Goal: Check status: Check status

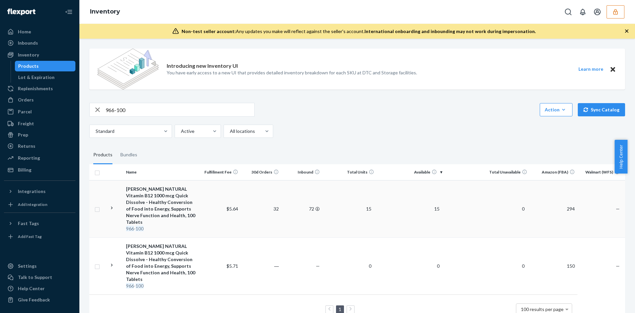
click at [347, 193] on td "15" at bounding box center [349, 208] width 55 height 57
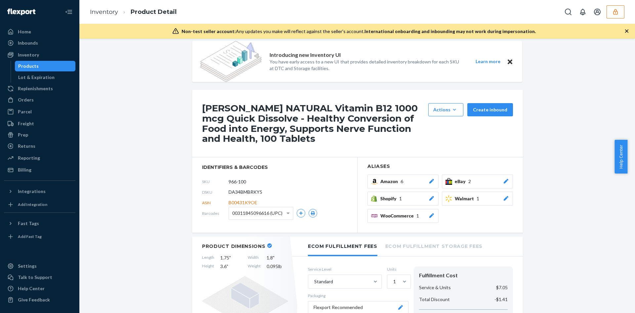
scroll to position [9, 0]
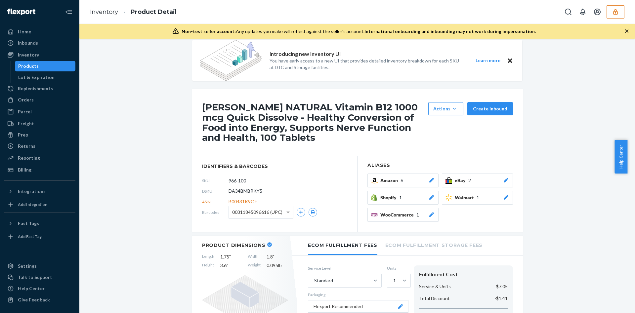
click at [265, 213] on span "00311845096616 (UPC)" at bounding box center [257, 212] width 50 height 11
click at [247, 188] on span "DA34BMBRKY5" at bounding box center [245, 191] width 34 height 7
copy span "DA34BMBRKY5"
click at [623, 12] on button "button" at bounding box center [615, 11] width 18 height 13
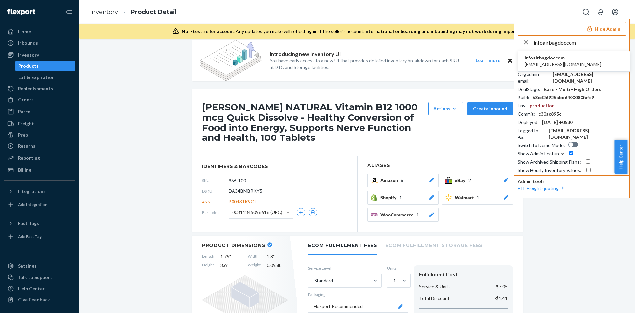
type input "infoairbagdoccom"
click at [560, 58] on span "infoairbagdoccom" at bounding box center [562, 58] width 77 height 7
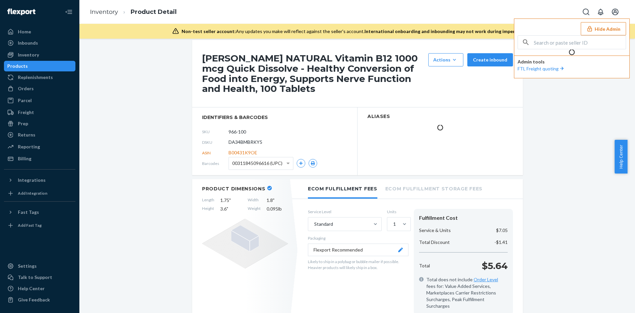
scroll to position [0, 0]
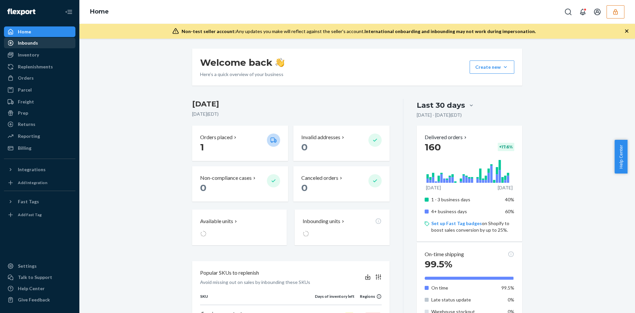
click at [34, 44] on div "Inbounds" at bounding box center [28, 43] width 20 height 7
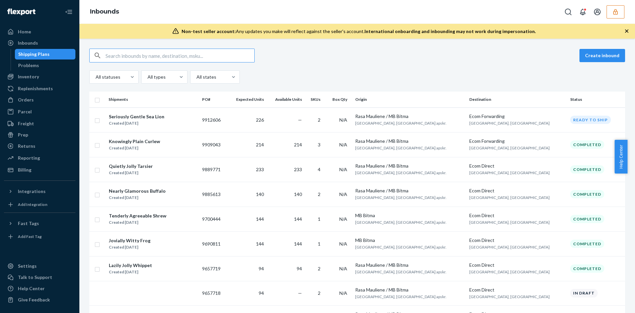
paste input "1229799"
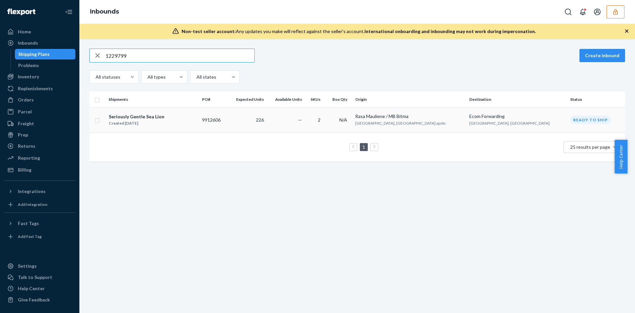
type input "1229799"
click at [266, 116] on td "226" at bounding box center [246, 119] width 39 height 25
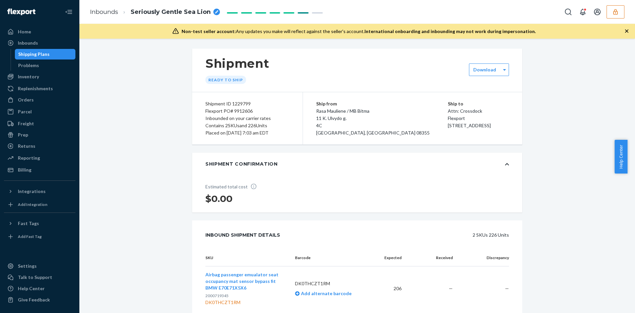
click at [619, 13] on button "button" at bounding box center [615, 11] width 18 height 13
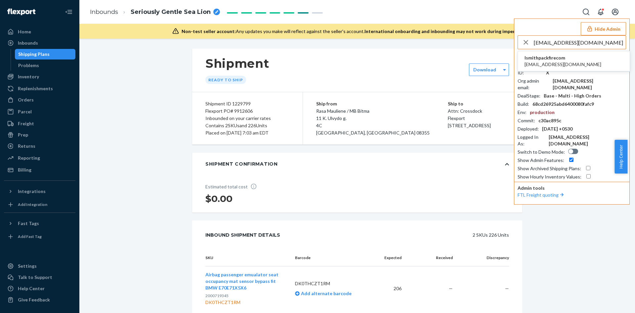
type input "ipolke@packfire.com"
click at [584, 56] on li "lsmithpackfirecom ipolke@packfire.com" at bounding box center [574, 61] width 112 height 20
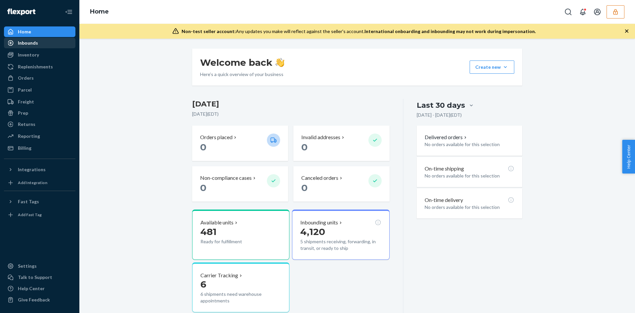
click at [50, 46] on div "Inbounds" at bounding box center [40, 42] width 70 height 9
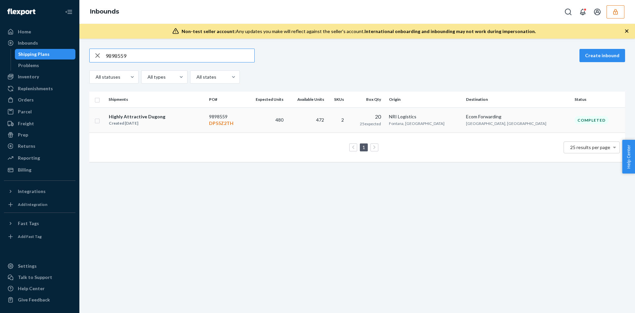
type input "9898559"
click at [324, 122] on span "472" at bounding box center [320, 120] width 8 height 6
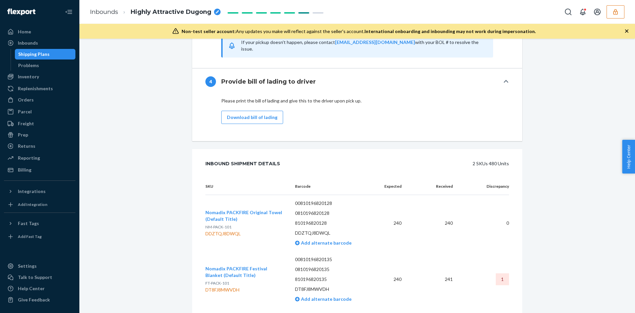
scroll to position [1031, 0]
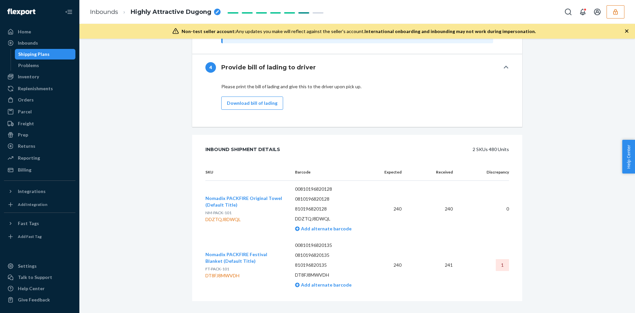
click at [236, 270] on td "Nomadix PACKFIRE Festival Blanket (Default Title) FT-PACK-101 DT8FJ8MWVDH" at bounding box center [247, 265] width 84 height 56
click at [229, 272] on div "DT8FJ8MWVDH" at bounding box center [244, 275] width 79 height 7
copy div "DT8FJ8MWVDH"
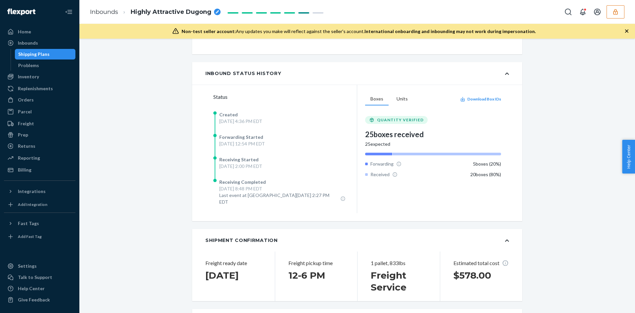
scroll to position [0, 0]
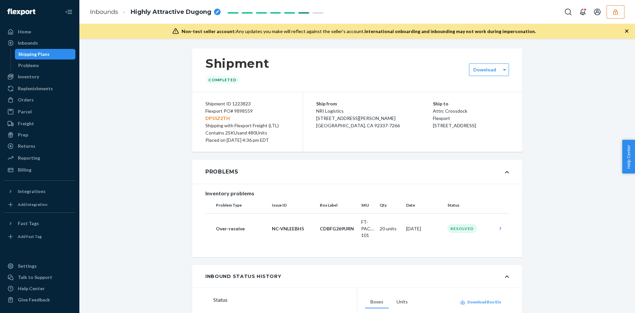
click at [207, 122] on div "Shipping with Flexport Freight (LTL)" at bounding box center [247, 125] width 84 height 7
click at [207, 118] on p "DP55Z2TH" at bounding box center [247, 118] width 84 height 7
copy p "DP55Z2TH"
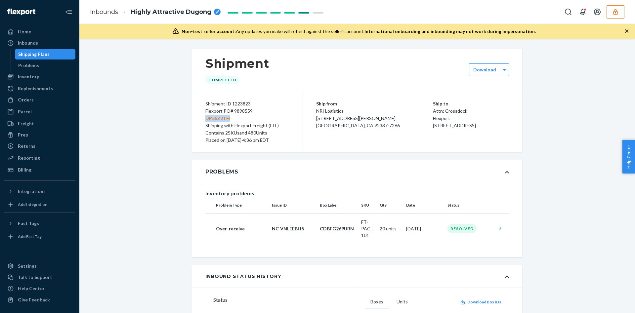
copy p "DP55Z2TH"
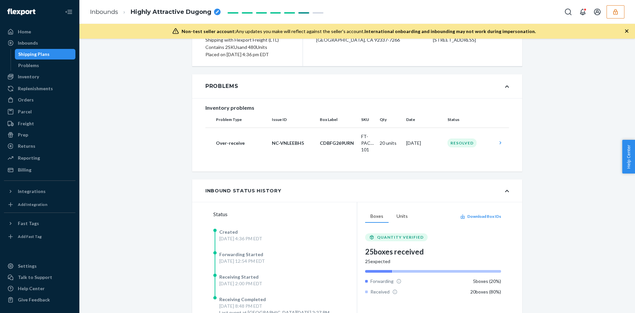
scroll to position [99, 0]
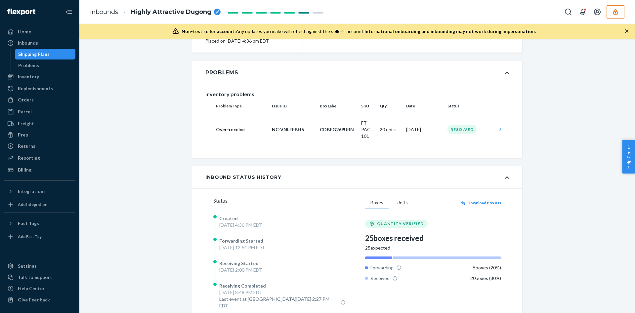
click at [620, 18] on button "button" at bounding box center [615, 11] width 18 height 13
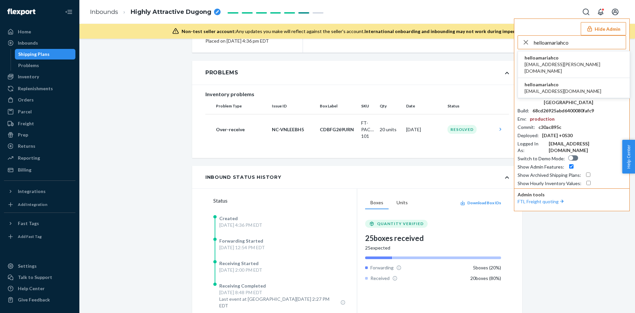
type input "helloamariahco"
click at [568, 68] on li "helloamariahco edu.atique@gmail.com" at bounding box center [574, 64] width 112 height 27
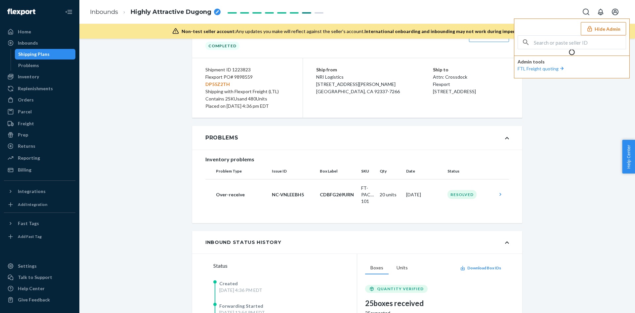
scroll to position [0, 0]
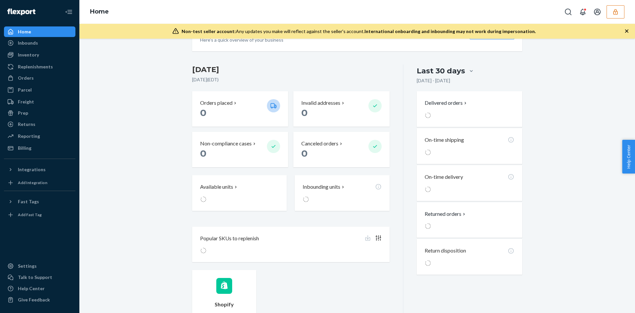
scroll to position [50, 0]
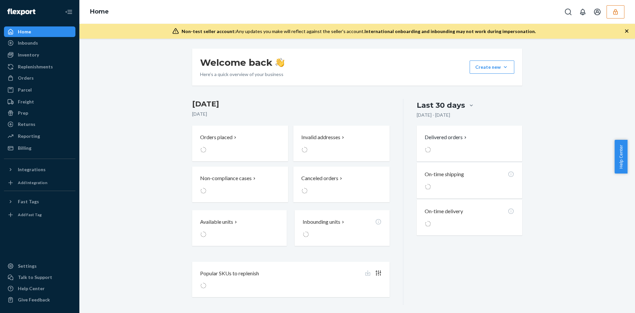
click at [612, 14] on icon "button" at bounding box center [615, 12] width 7 height 7
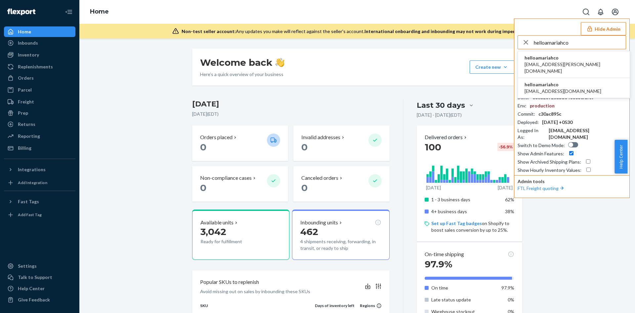
type input "helloamariahco"
click at [567, 59] on span "helloamariahco" at bounding box center [573, 58] width 98 height 7
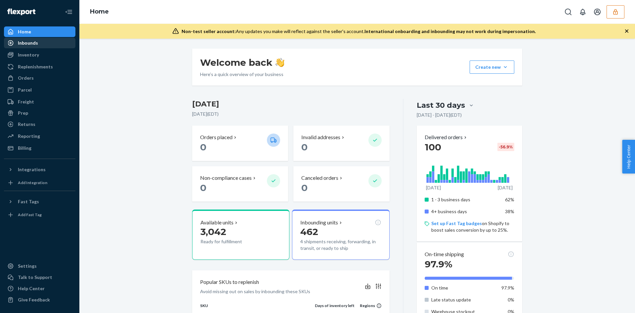
drag, startPoint x: 32, startPoint y: 47, endPoint x: 52, endPoint y: 45, distance: 20.0
click at [32, 47] on div "Inbounds" at bounding box center [40, 42] width 70 height 9
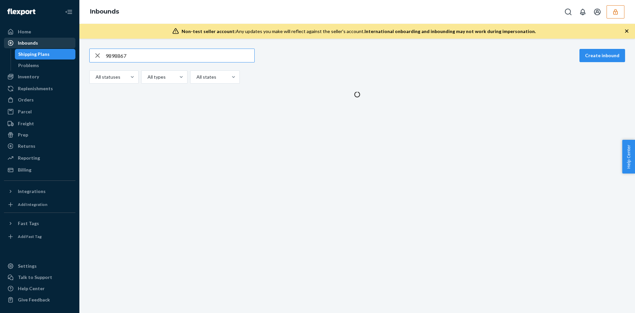
type input "9898867"
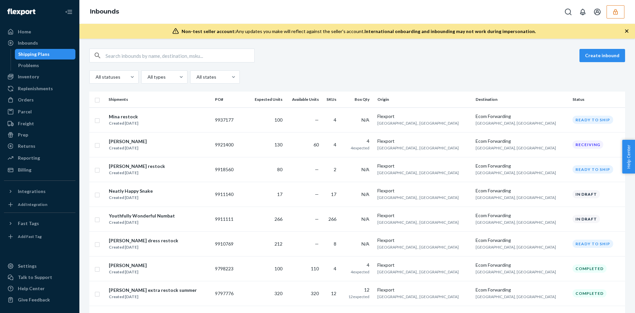
click at [616, 12] on icon "button" at bounding box center [615, 12] width 7 height 7
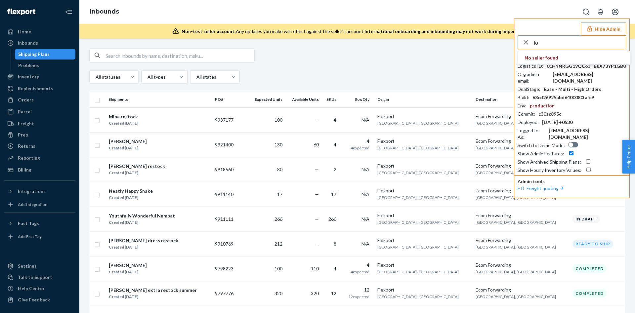
type input "l"
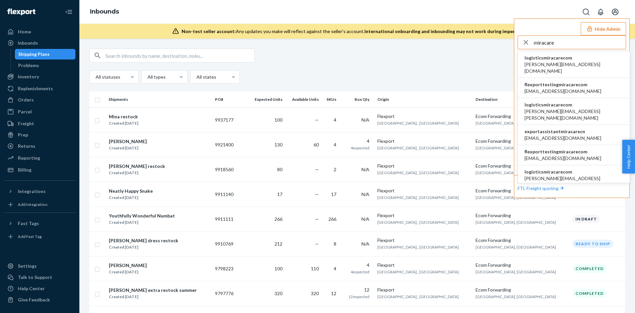
type input "miracare"
click at [573, 60] on span "logisticsmiracarecom" at bounding box center [573, 58] width 98 height 7
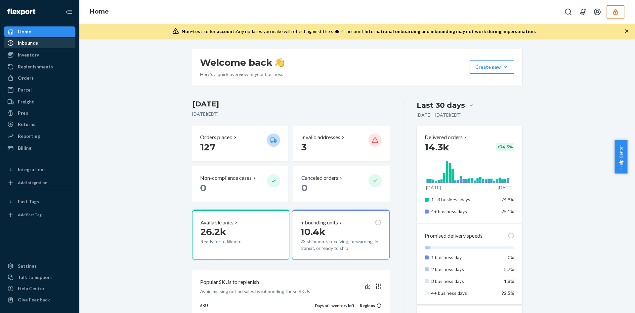
click at [47, 40] on div "Inbounds" at bounding box center [40, 42] width 70 height 9
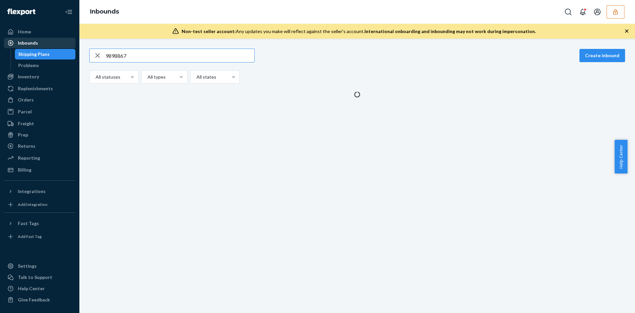
type input "9898867"
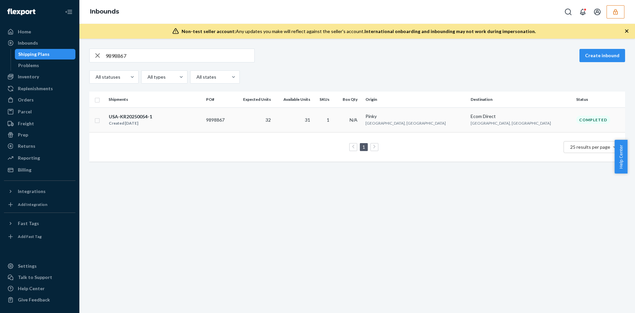
click at [273, 121] on td "32" at bounding box center [253, 119] width 41 height 25
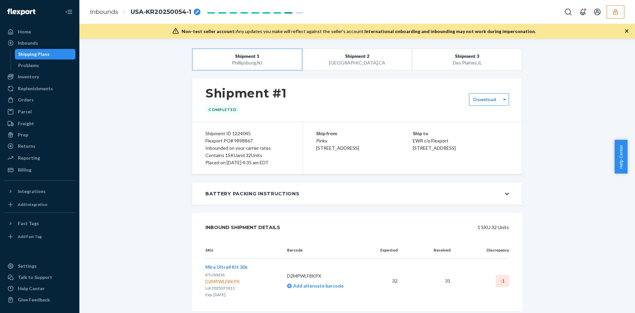
click at [240, 135] on div "Shipment ID 1224045" at bounding box center [247, 133] width 84 height 7
copy div "1224045"
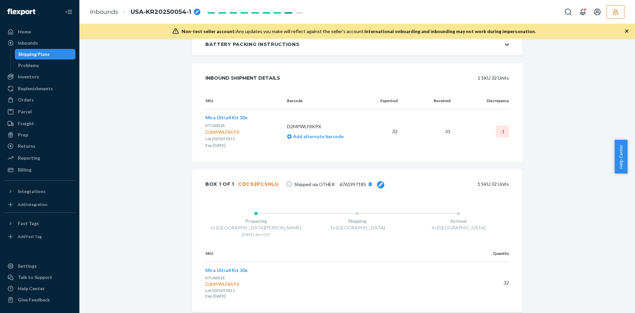
scroll to position [152, 0]
click at [229, 132] on div "D2MPWLF8KPX" at bounding box center [226, 130] width 42 height 7
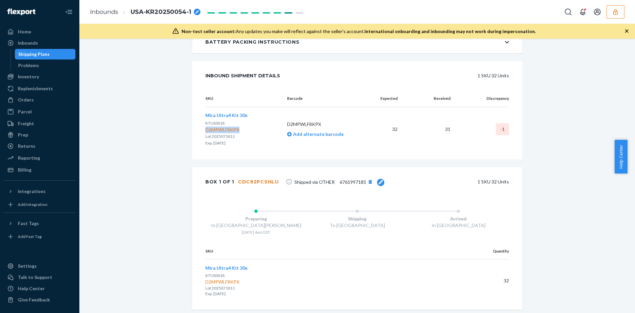
click at [229, 132] on div "D2MPWLF8KPX" at bounding box center [226, 130] width 42 height 7
copy div "D2MPWLF8KPX"
click at [613, 11] on icon "button" at bounding box center [615, 12] width 4 height 6
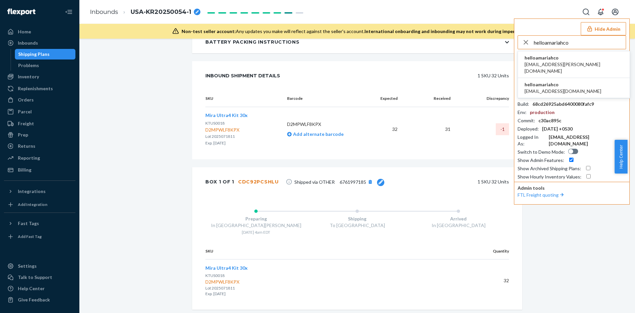
type input "helloamariahco"
click at [561, 60] on span "helloamariahco" at bounding box center [573, 58] width 98 height 7
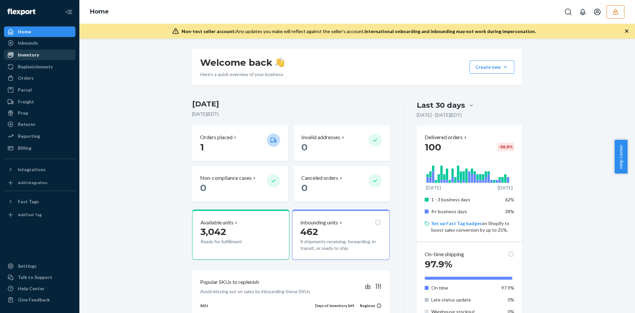
drag, startPoint x: 39, startPoint y: 44, endPoint x: 65, endPoint y: 51, distance: 26.7
click at [39, 44] on div "Inbounds" at bounding box center [40, 42] width 70 height 9
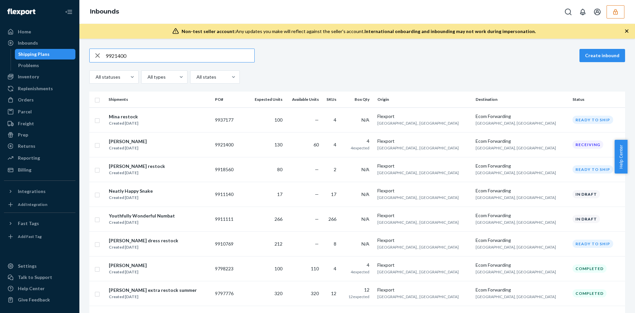
type input "9921400"
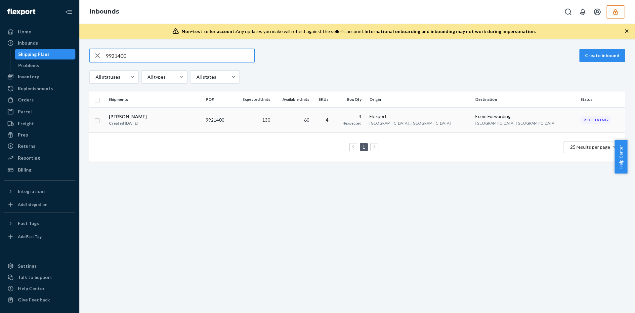
type input "9921400"
click at [272, 120] on td "130" at bounding box center [252, 119] width 40 height 25
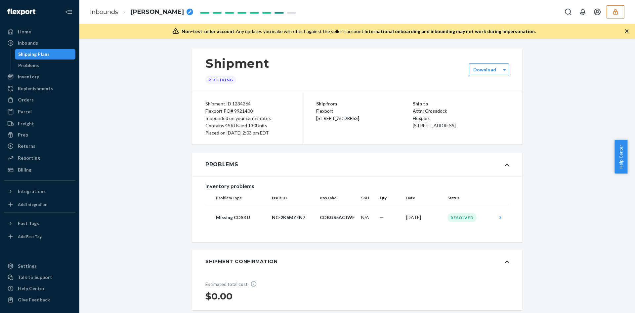
click at [234, 103] on div "Shipment ID 1234264" at bounding box center [247, 103] width 84 height 7
copy div "1234264"
click at [611, 13] on button "button" at bounding box center [615, 11] width 18 height 13
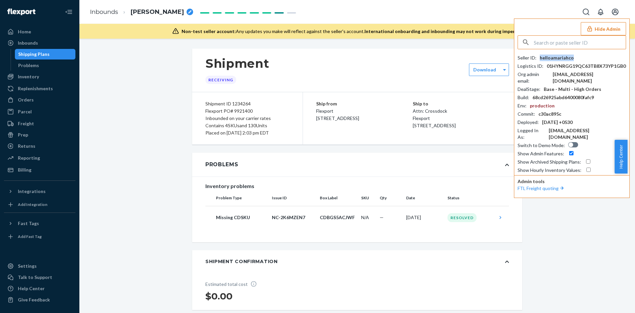
click at [564, 59] on div "helloamariahco" at bounding box center [556, 58] width 34 height 7
click at [115, 32] on div "Non-test seller account: Any updates you make will reflect against the seller's…" at bounding box center [356, 31] width 555 height 15
click at [609, 33] on button "Hide Admin" at bounding box center [602, 28] width 45 height 13
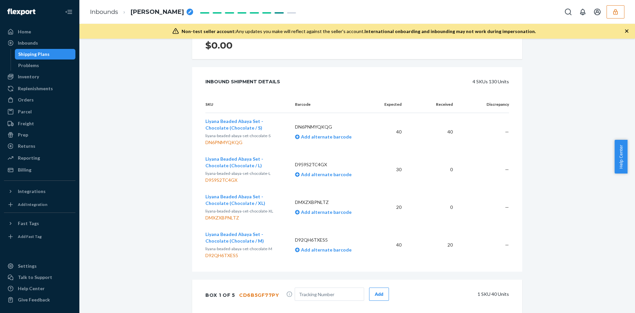
scroll to position [248, 0]
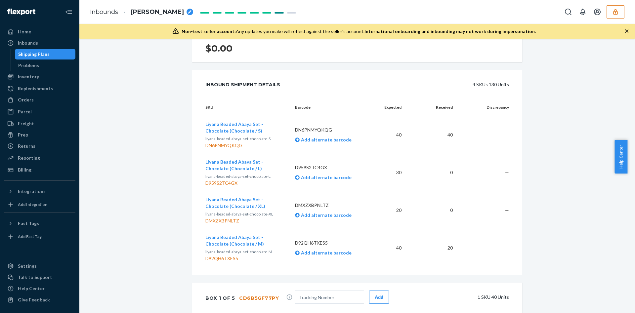
click at [283, 239] on td "Liyana Beaded Abaya Set - Chocolate (Chocolate / M) liyana-beaded-abaya-set-cho…" at bounding box center [247, 248] width 84 height 38
copy span "Liyana Beaded Abaya Set - Chocolate (Chocolate / M)"
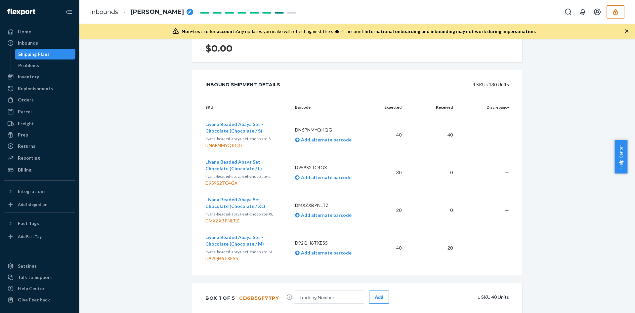
click at [285, 201] on td "Liyana Beaded Abaya Set - Chocolate (Chocolate / XL) liyana-beaded-abaya-set-ch…" at bounding box center [247, 210] width 84 height 38
copy span "Liyana Beaded Abaya Set - Chocolate (Chocolate / XL)"
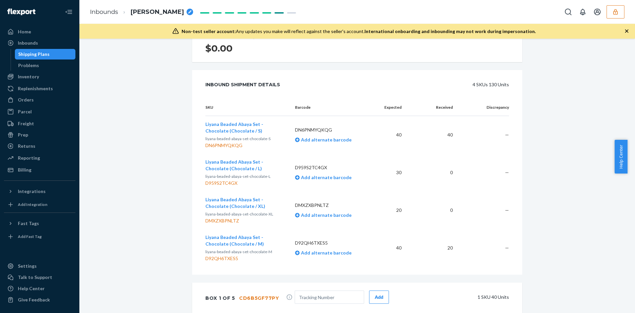
click at [285, 161] on td "Liyana Beaded Abaya Set - Chocolate (Chocolate / L) liyana-beaded-abaya-set-cho…" at bounding box center [247, 173] width 84 height 38
copy span "Liyana Beaded Abaya Set - Chocolate (Chocolate / L)"
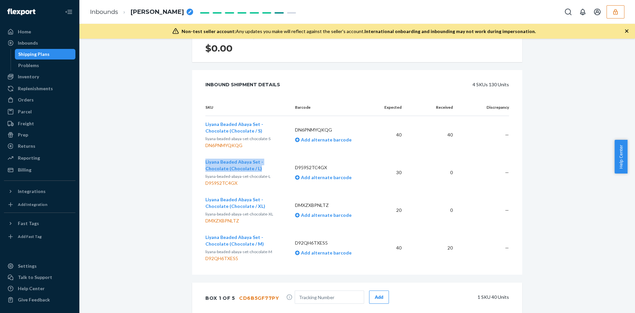
scroll to position [0, 0]
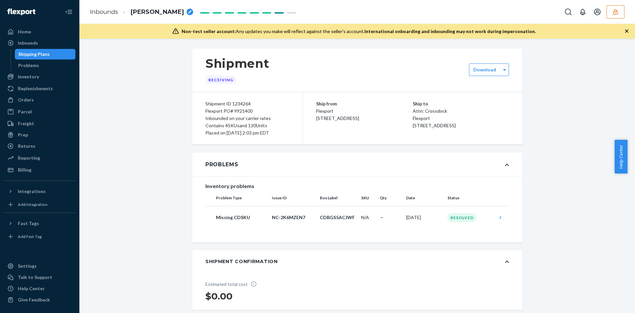
click at [241, 97] on div "Shipment ID 1234264 Flexport PO# 9921400 Inbounded on your carrier rates Contai…" at bounding box center [247, 118] width 111 height 52
click at [240, 103] on div "Shipment ID 1234264" at bounding box center [247, 103] width 84 height 7
copy div "1234264"
click at [612, 15] on button "button" at bounding box center [615, 11] width 18 height 13
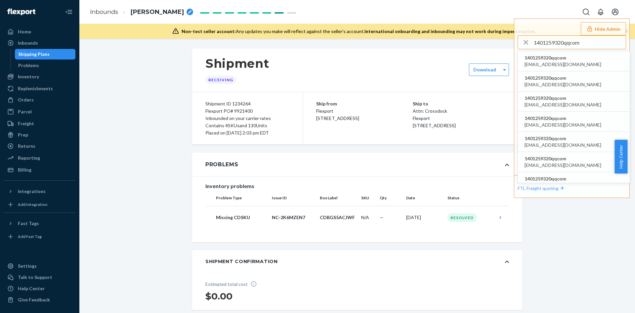
type input "1401259320qqcom"
click at [573, 59] on li "1401259320qqcom 1376944968@qq.com" at bounding box center [574, 61] width 112 height 20
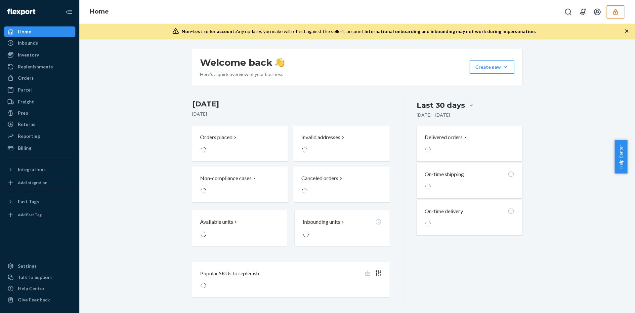
click at [41, 44] on div "Inbounds" at bounding box center [40, 42] width 70 height 9
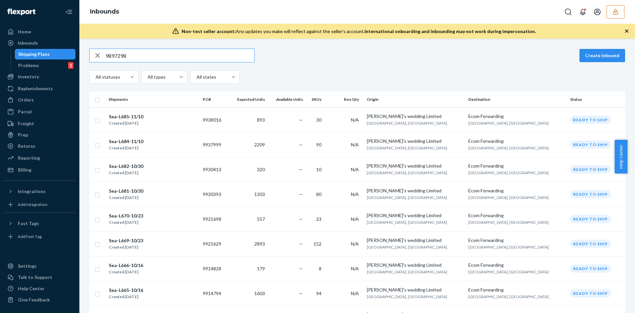
type input "9897298"
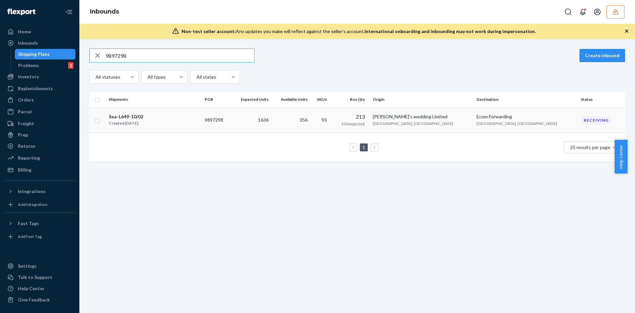
type input "9897298"
click at [229, 123] on td "9897298" at bounding box center [216, 119] width 29 height 25
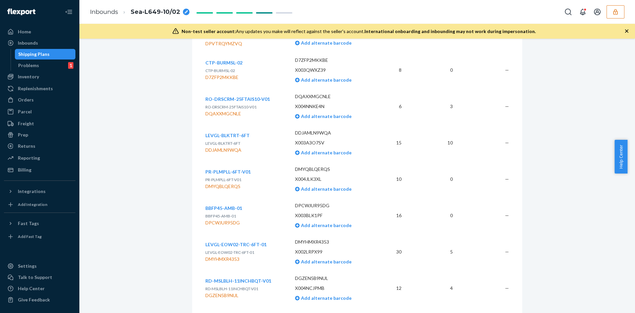
scroll to position [1388, 0]
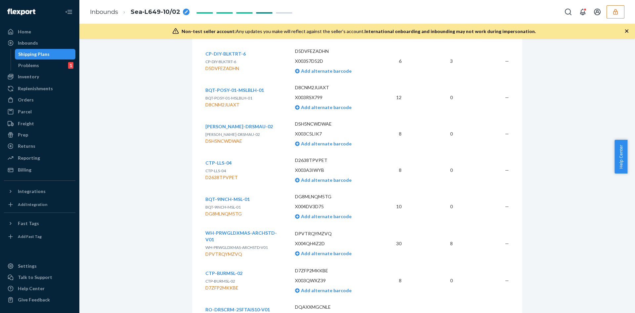
click at [623, 12] on button "button" at bounding box center [615, 11] width 18 height 13
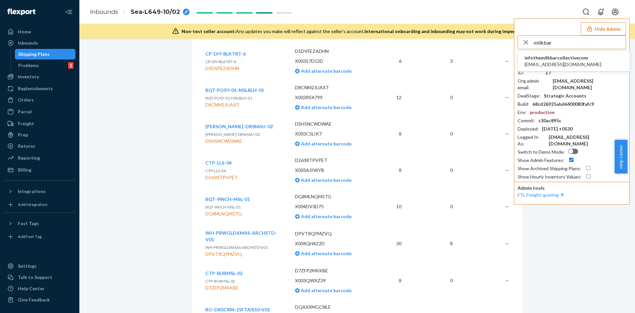
type input "milkbar"
click at [600, 63] on li "infothemilkbarcollectivecom info@themilkbarcollective.com" at bounding box center [574, 61] width 112 height 20
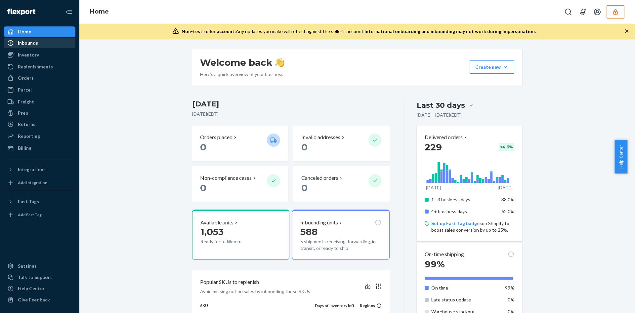
click at [59, 43] on div "Inbounds" at bounding box center [40, 42] width 70 height 9
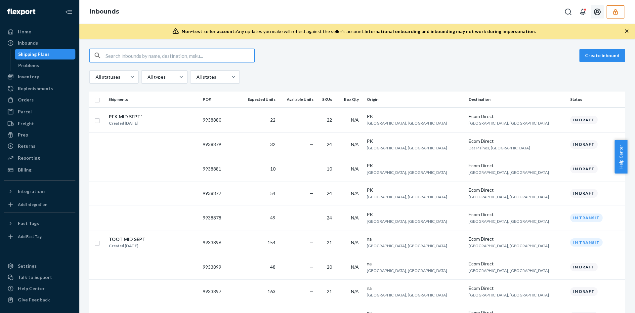
click at [614, 6] on button "button" at bounding box center [615, 11] width 18 height 13
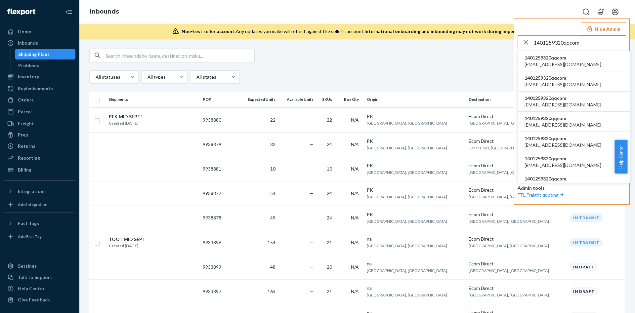
type input "1401259320qqcom"
click at [552, 61] on span "[EMAIL_ADDRESS][DOMAIN_NAME]" at bounding box center [562, 64] width 77 height 7
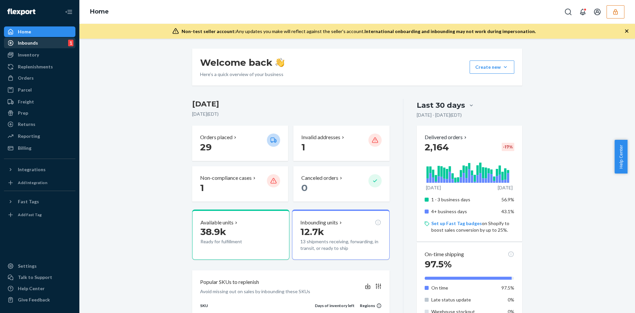
click at [35, 41] on div "Inbounds" at bounding box center [28, 43] width 20 height 7
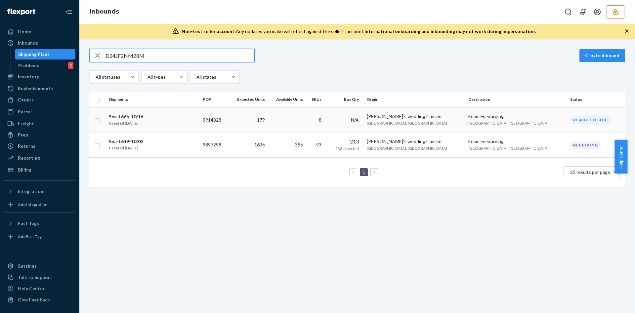
type input "D24JF2NM28M"
click at [305, 151] on td "356" at bounding box center [286, 144] width 38 height 25
